Goal: Task Accomplishment & Management: Use online tool/utility

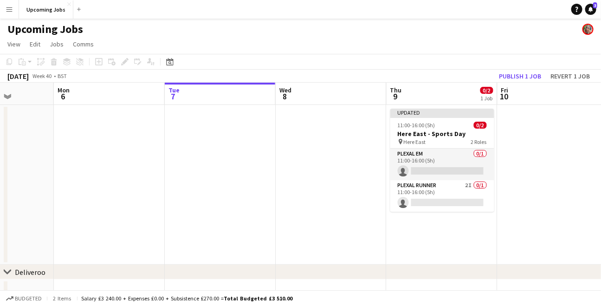
scroll to position [0, 280]
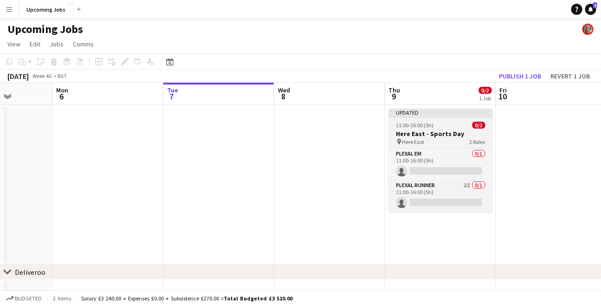
click at [431, 113] on div "Updated" at bounding box center [441, 112] width 104 height 7
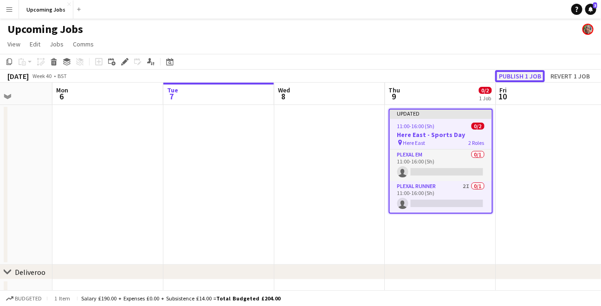
click at [516, 76] on button "Publish 1 job" at bounding box center [520, 76] width 50 height 12
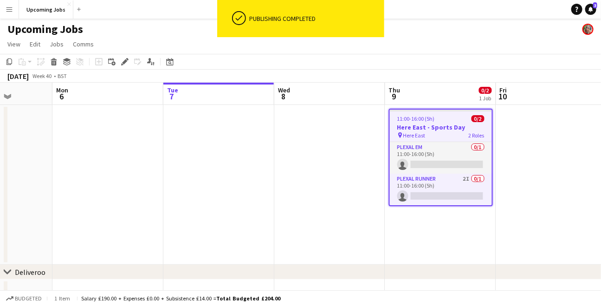
click at [449, 116] on div "11:00-16:00 (5h) 0/2" at bounding box center [441, 118] width 102 height 7
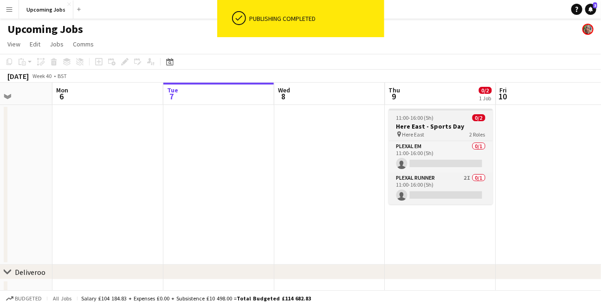
click at [449, 116] on div "11:00-16:00 (5h) 0/2" at bounding box center [441, 117] width 104 height 7
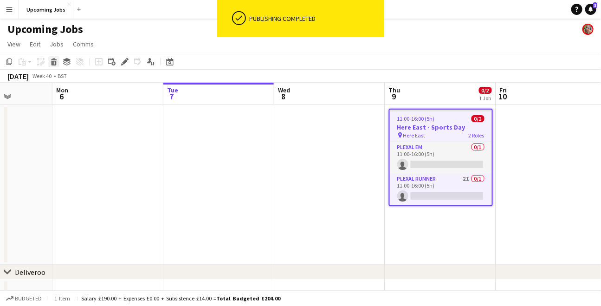
click at [54, 59] on icon at bounding box center [54, 59] width 6 height 2
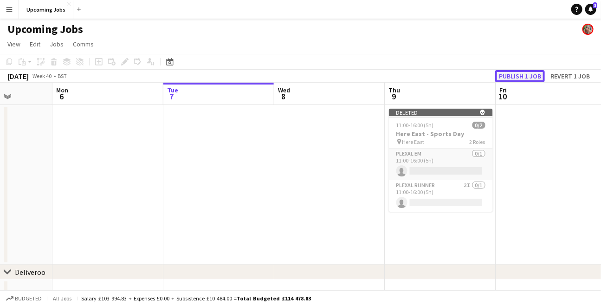
click at [520, 76] on button "Publish 1 job" at bounding box center [520, 76] width 50 height 12
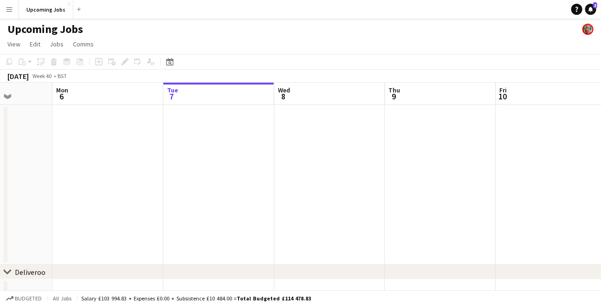
click at [6, 6] on app-icon "Menu" at bounding box center [9, 9] width 7 height 7
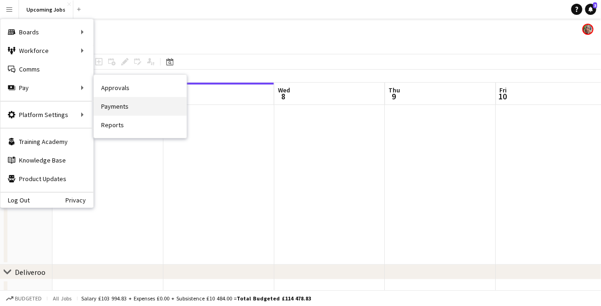
click at [110, 114] on link "Payments" at bounding box center [140, 106] width 93 height 19
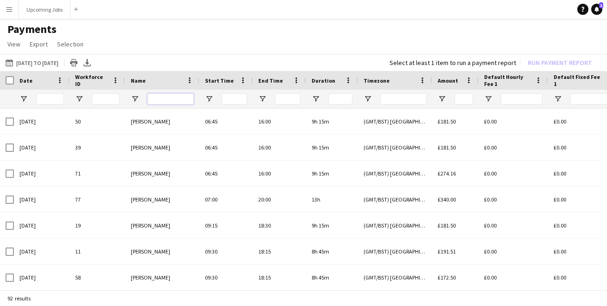
click at [164, 100] on input "Name Filter Input" at bounding box center [171, 98] width 46 height 11
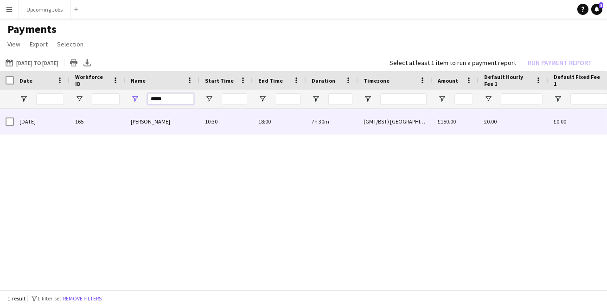
type input "*****"
